Goal: Information Seeking & Learning: Check status

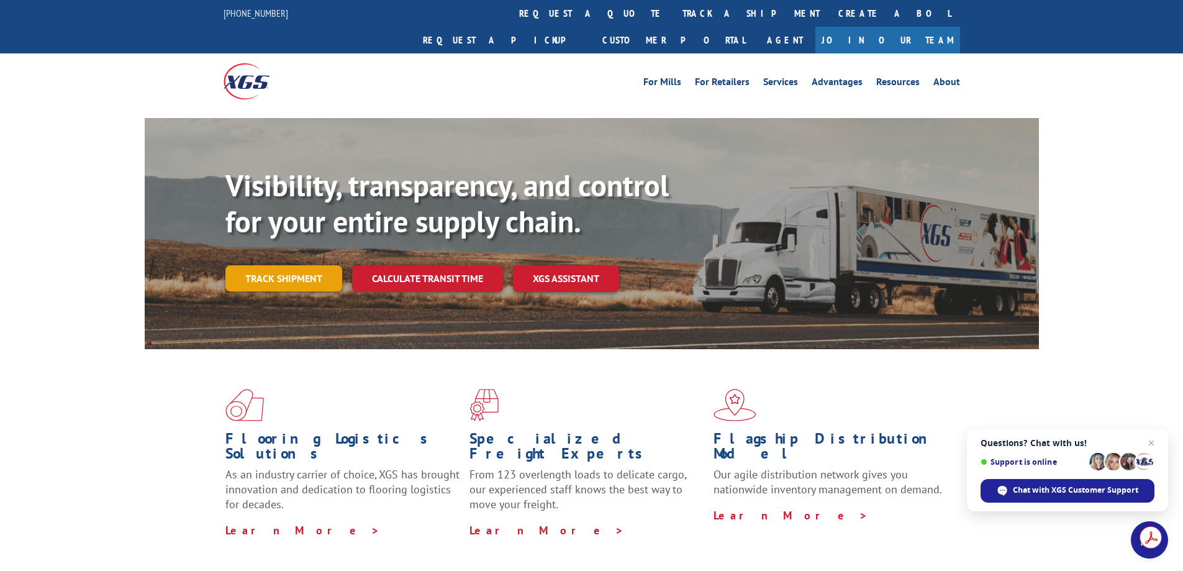
click at [298, 265] on link "Track shipment" at bounding box center [283, 278] width 117 height 26
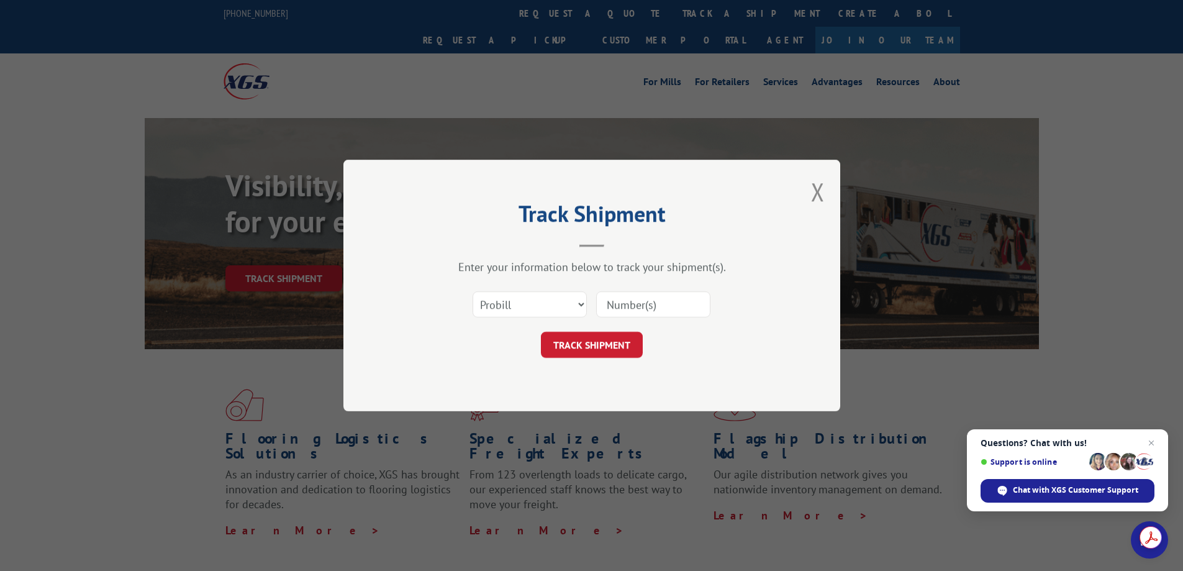
click at [615, 303] on input at bounding box center [653, 304] width 114 height 26
paste input "17501571"
type input "17501571"
click at [608, 336] on button "TRACK SHIPMENT" at bounding box center [592, 345] width 102 height 26
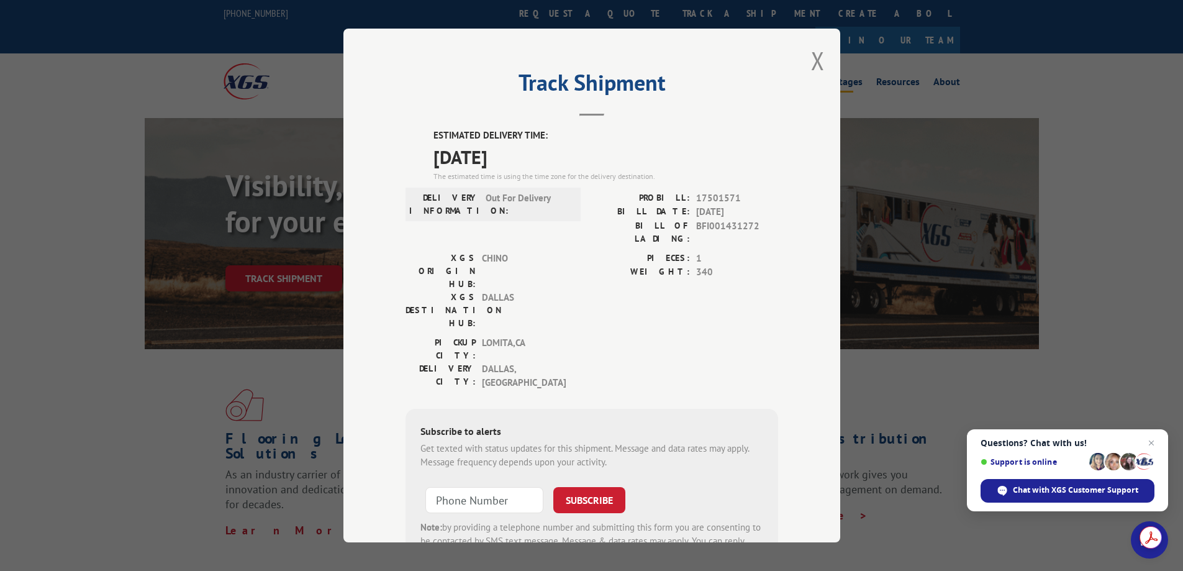
click at [811, 60] on button "Close modal" at bounding box center [818, 60] width 14 height 33
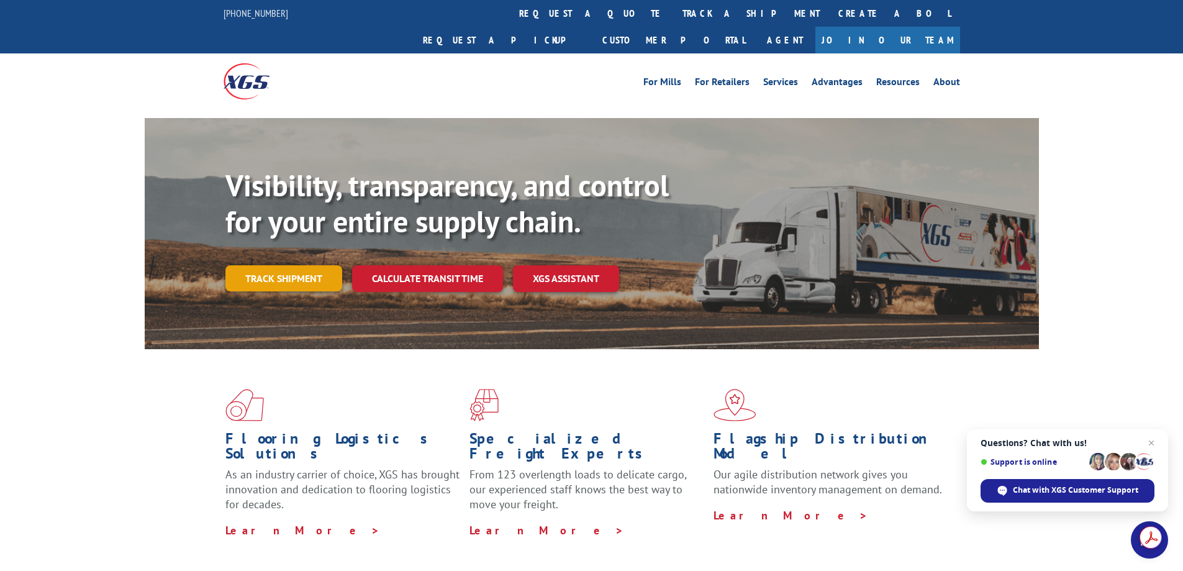
click at [278, 265] on link "Track shipment" at bounding box center [283, 278] width 117 height 26
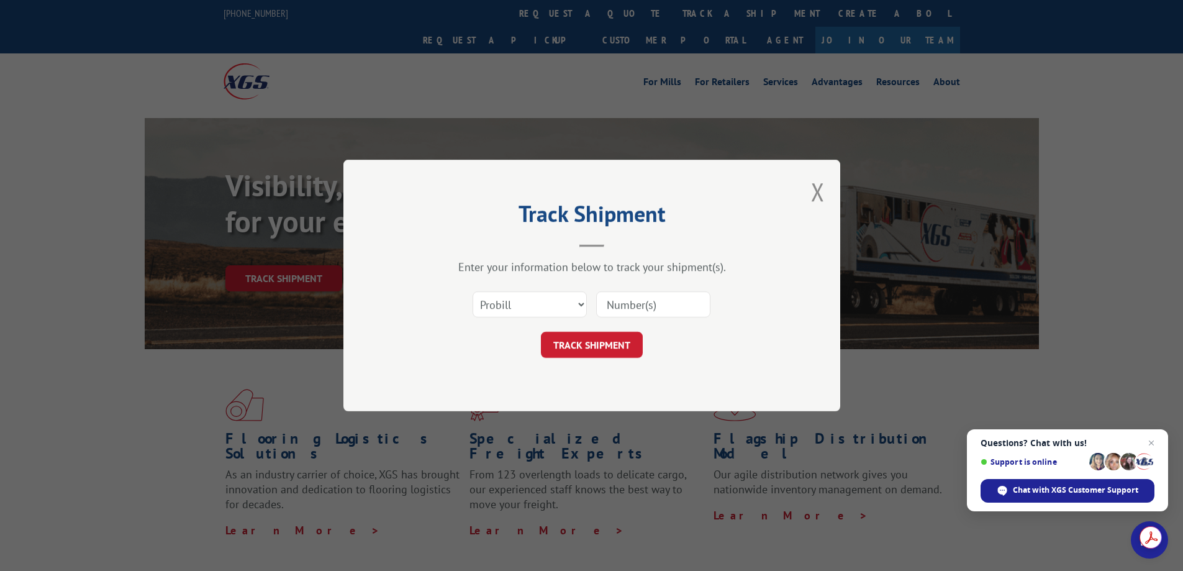
click at [635, 303] on input at bounding box center [653, 304] width 114 height 26
paste input "17501571"
type input "17501571"
click at [568, 345] on button "TRACK SHIPMENT" at bounding box center [592, 345] width 102 height 26
